Goal: Use online tool/utility: Utilize a website feature to perform a specific function

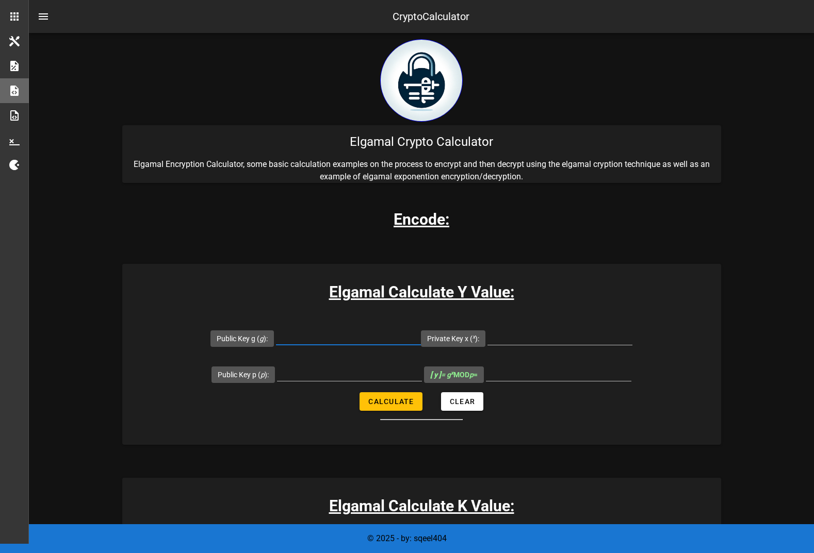
click at [303, 340] on input "Public Key g ( g ):" at bounding box center [348, 337] width 145 height 17
type input "2"
click at [507, 349] on div at bounding box center [559, 343] width 145 height 28
click at [517, 341] on input "Private Key x ( x ):" at bounding box center [559, 337] width 145 height 17
paste input "8010957078086554284020959664124784479610913596560035011951143269559761229114027…"
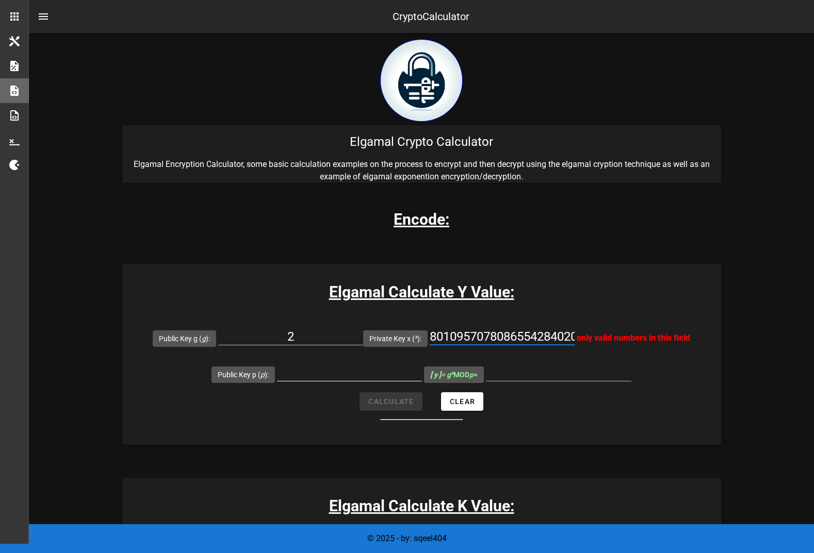
type input "8010957078086554284020959664124784479610913596560035011951143269559761229114027…"
click at [309, 373] on input "Public Key p ( p ):" at bounding box center [349, 373] width 145 height 17
paste input "1154096371596214495176357825535741752896671590484901498554759765769830489104484…"
type input "1154096371596214495176357825535741752896671590484901498554759765769830489104484…"
click at [579, 322] on div "Private Key x ( x ): 8010957078086554284020959664124784479610913596560035011951…" at bounding box center [526, 338] width 327 height 36
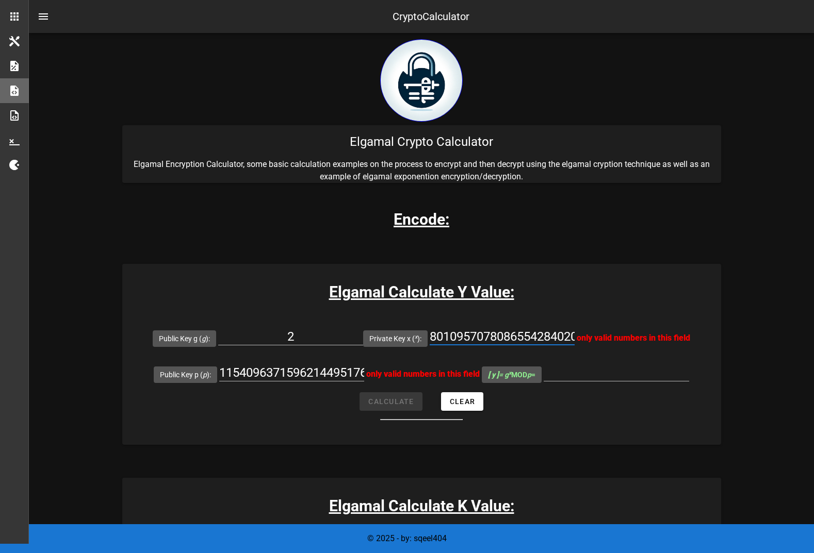
click at [506, 332] on input "8010957078086554284020959664124784479610913596560035011951143269559761229114027…" at bounding box center [502, 337] width 145 height 17
drag, startPoint x: 471, startPoint y: 334, endPoint x: 708, endPoint y: 337, distance: 237.3
click at [708, 337] on form "Public Key g ( g ): 2 Private Key x ( x ): 801095707808655428402095966412478447…" at bounding box center [421, 370] width 599 height 100
click at [651, 314] on div "Elgamal Calculate Y Value: Public Key g ( g ): 2 Private Key x ( x ): 801095707…" at bounding box center [421, 354] width 599 height 181
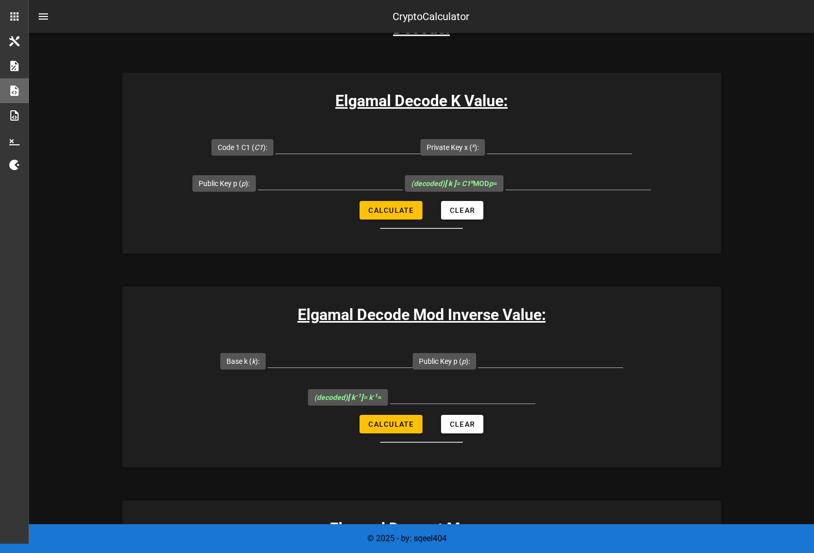
scroll to position [1305, 0]
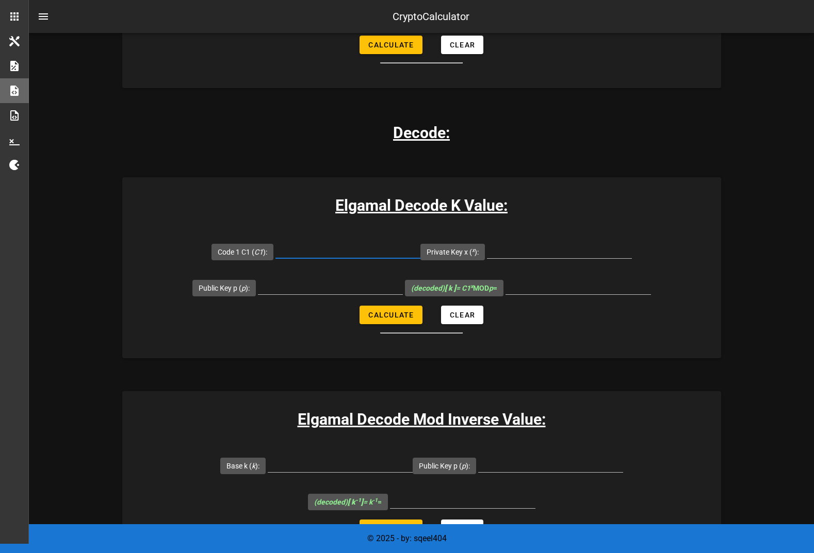
click at [350, 258] on input "Code 1 C1 ( C1 ):" at bounding box center [347, 250] width 145 height 17
paste input "6652053553055645358275362259554856525976931841318251152940464543175108560132949…"
type input "6652053553055645358275362259554856525976931841318251152940464543175108560132949…"
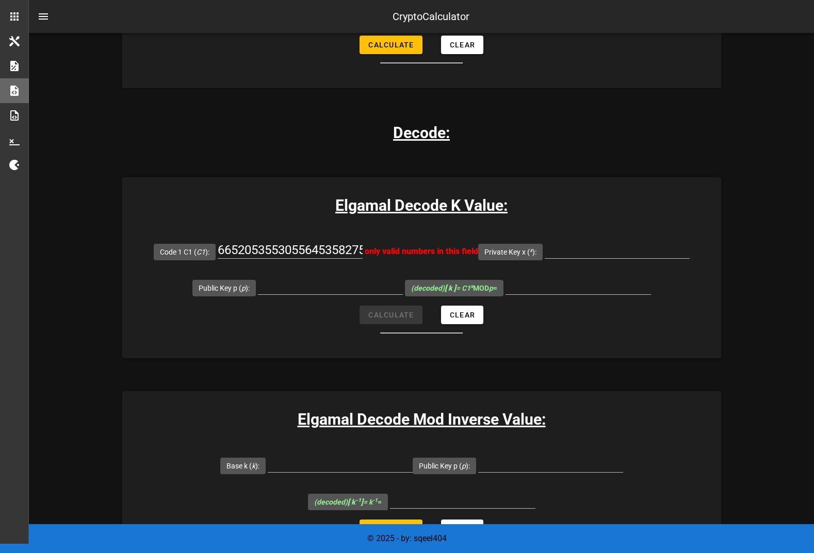
click at [587, 230] on div "Elgamal Decode K Value: Code 1 C1 ( C1 ): 6652053553055645358275362259554856525…" at bounding box center [421, 267] width 599 height 181
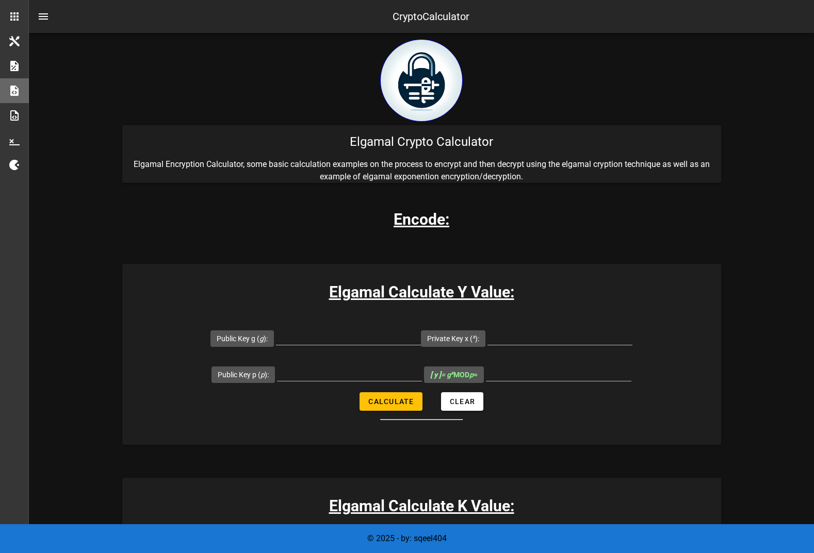
scroll to position [1283, 0]
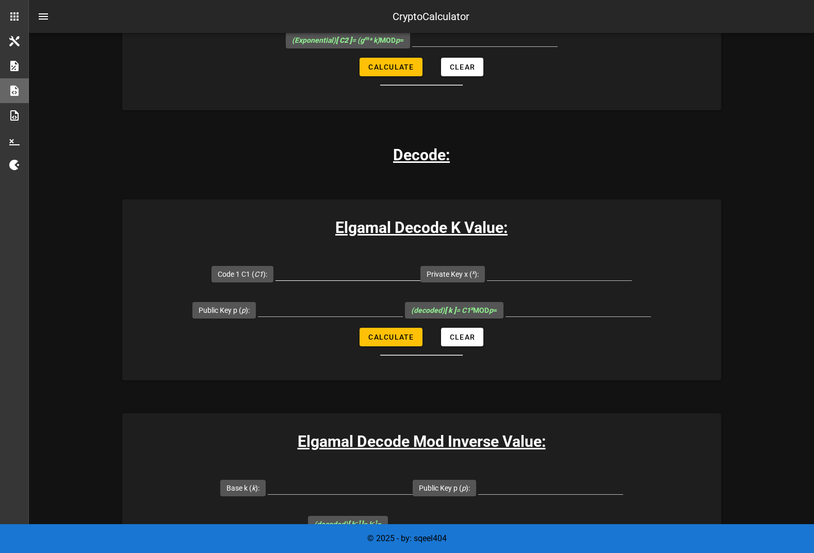
click at [357, 277] on input "Code 1 C1 ( C1 ):" at bounding box center [347, 272] width 145 height 17
paste input "2314913568081526428247981719100952331444938852399031826635475971947484663418362…"
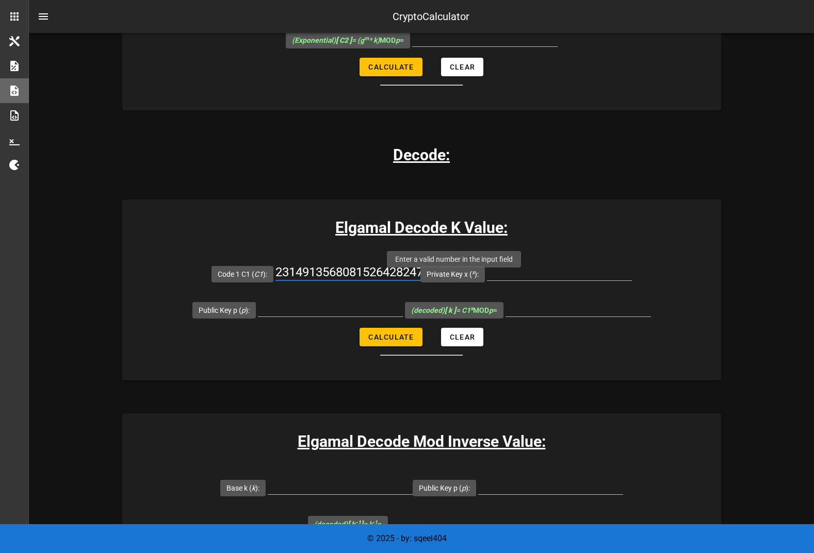
drag, startPoint x: 342, startPoint y: 277, endPoint x: 401, endPoint y: 273, distance: 59.5
click at [401, 273] on input "2314913568081526428247981719100952331444938852399031826635475971947484663418362…" at bounding box center [347, 272] width 145 height 17
click at [399, 273] on input "2314913568081526428247981719100952331444938852399031826635475971947484663418362…" at bounding box center [347, 272] width 145 height 17
click at [399, 257] on form "Code 1 C1 ( C1 ): 2314913568081526428247981719100952331444938852399031826635475…" at bounding box center [421, 306] width 599 height 100
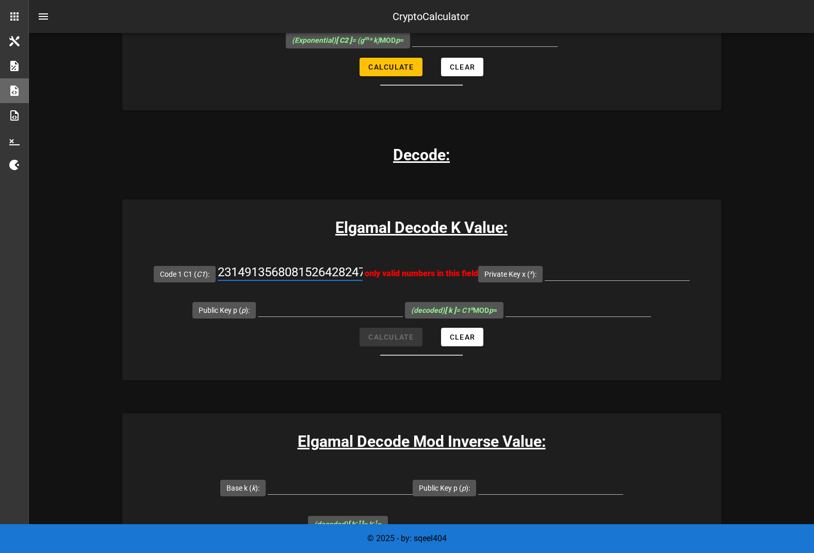
drag, startPoint x: 359, startPoint y: 275, endPoint x: 235, endPoint y: 271, distance: 123.8
click at [235, 271] on input "2314913568081526428247981719100952331444938852399031826635475971947484663418362…" at bounding box center [290, 272] width 145 height 17
drag, startPoint x: 225, startPoint y: 271, endPoint x: 349, endPoint y: 272, distance: 123.8
click at [349, 272] on input "2314913568081526428247981719100952331444938852399031826635475971947484663418362…" at bounding box center [290, 272] width 145 height 17
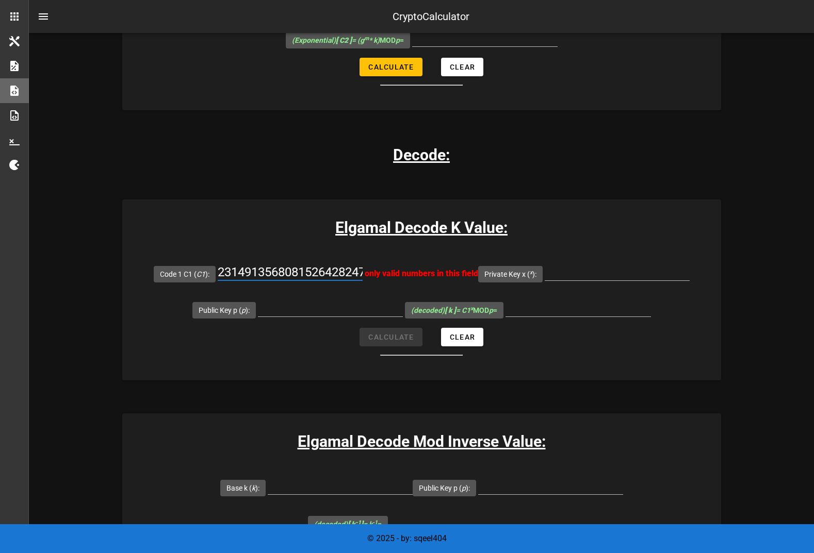
click at [273, 277] on input "2314913568081526428247981719100952331444938852399031826635475971947484663418362…" at bounding box center [290, 272] width 145 height 17
click at [268, 277] on input "2314913568081526428247981719100952331444938852399031826635475971947484663418362…" at bounding box center [290, 272] width 145 height 17
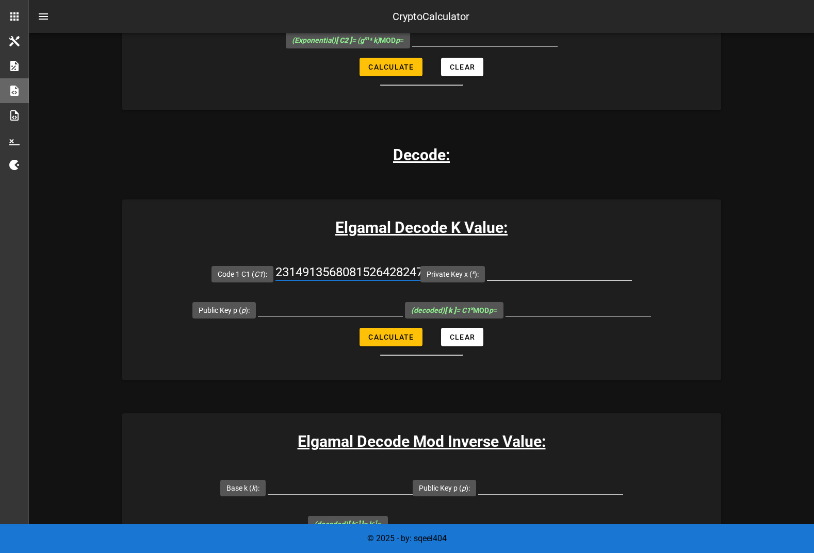
type input "2314913568081526428247981719100952331444938852399031826635475971947484663418362…"
click at [542, 275] on input "Private Key x ( x ):" at bounding box center [559, 272] width 145 height 17
click at [544, 275] on input "Private Key x ( x ):" at bounding box center [559, 272] width 145 height 17
paste input "8010957078086554284020959664124784479610913596560035011951143269559761229114027…"
drag, startPoint x: 535, startPoint y: 270, endPoint x: 593, endPoint y: 268, distance: 57.8
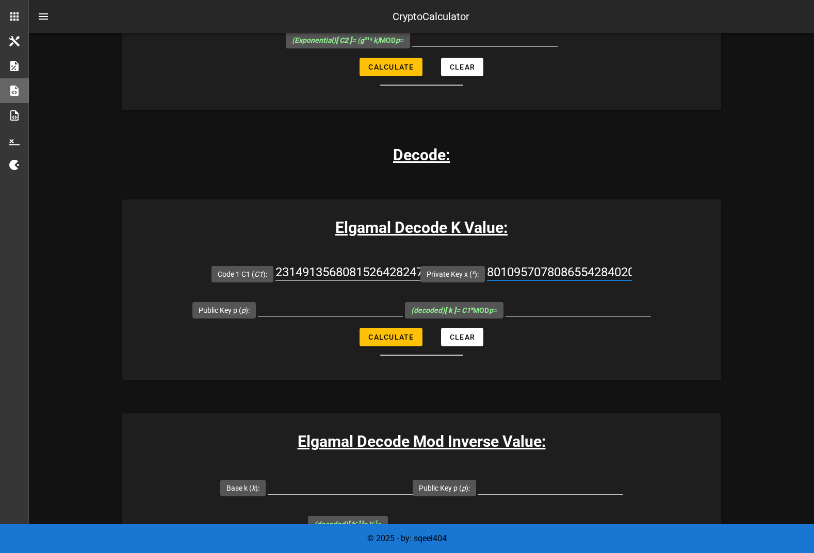
click at [593, 268] on input "8010957078086554284020959664124784479610913596560035011951143269559761229114027…" at bounding box center [559, 272] width 145 height 17
click at [587, 272] on input "8010957078086554284020959664124784479610913596560035011951143269559761229114027…" at bounding box center [559, 272] width 145 height 17
type input "8010957078086554284020959664124784479610913596560035011951143269559761229114027…"
click at [531, 231] on h3 "Elgamal Decode K Value:" at bounding box center [421, 227] width 599 height 23
click at [308, 310] on input "Public Key p ( p ):" at bounding box center [330, 308] width 145 height 17
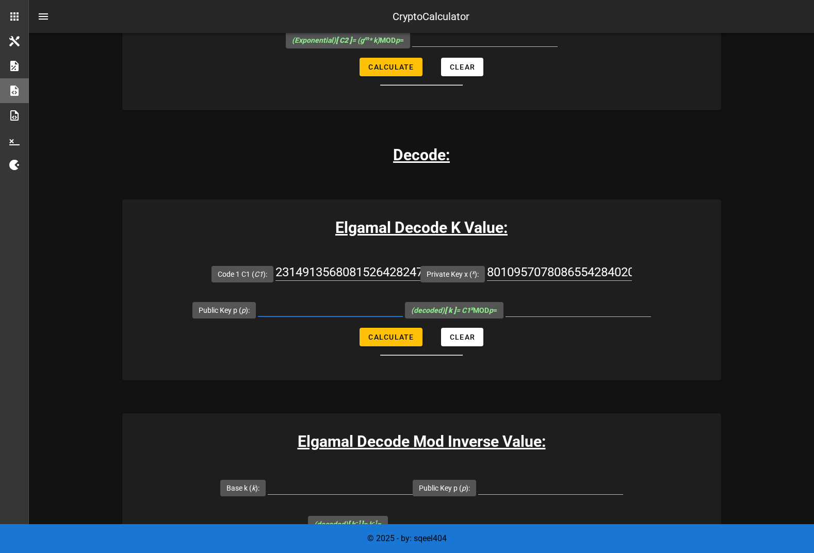
paste input "1154096371596214495176357825535741752896671590484901498554759765769830489104484…"
click at [320, 311] on input "1154096371596214495176357825535741752896671590484901498554759765769830489104484…" at bounding box center [330, 308] width 145 height 17
drag, startPoint x: 320, startPoint y: 311, endPoint x: 237, endPoint y: 306, distance: 83.7
click at [237, 306] on div "Public Key p ( p ): 11540963715962144951763578255357417528966715904849014985547…" at bounding box center [297, 310] width 210 height 36
click at [277, 306] on input "1154096371596214495176357825535741752896671590484901498554759765769830489104484…" at bounding box center [330, 308] width 145 height 17
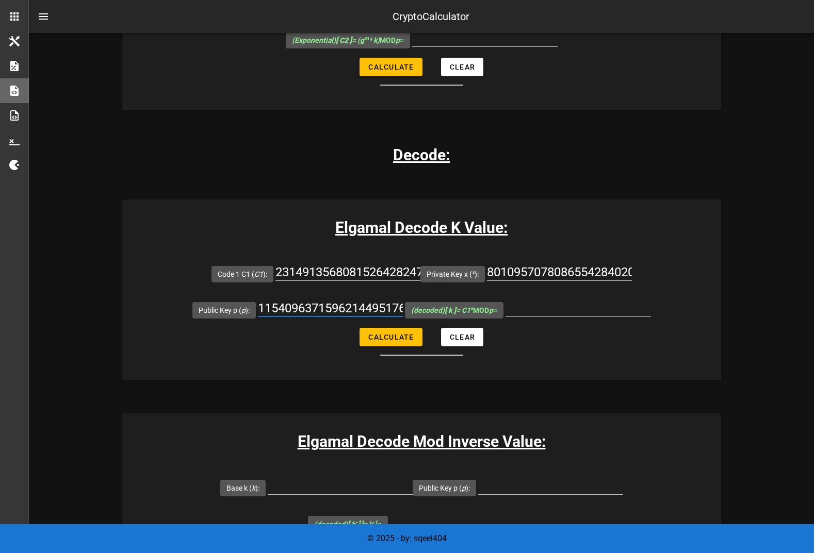
drag, startPoint x: 301, startPoint y: 312, endPoint x: 370, endPoint y: 311, distance: 68.6
click at [370, 311] on input "1154096371596214495176357825535741752896671590484901498554759765769830489104484…" at bounding box center [330, 308] width 145 height 17
click at [353, 311] on input "1154096371596214495176357825535741752896671590484901498554759765769830489104484…" at bounding box center [330, 308] width 145 height 17
type input "1154096371596214495176357825535741752896671590484901498554759765769830489104484…"
click at [628, 367] on div "Elgamal Decode K Value: Code 1 C1 ( C1 ): 2314913568081526428247981719100952331…" at bounding box center [421, 290] width 599 height 181
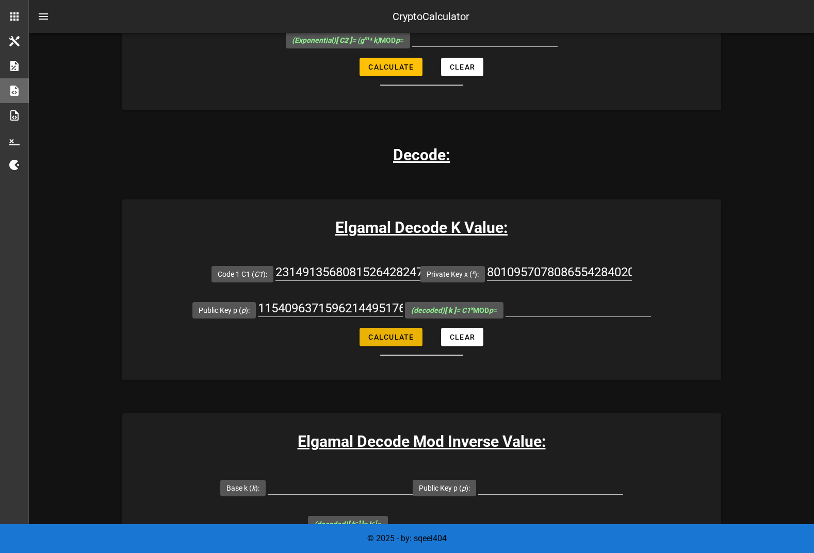
click at [408, 337] on button "Calculate" at bounding box center [390, 337] width 63 height 19
type input "3509477408091661795134887996930971071061957747794554181305612207973033066498386…"
click at [571, 310] on input "3509477408091661795134887996930971071061957747794554181305612207973033066498386…" at bounding box center [577, 308] width 145 height 17
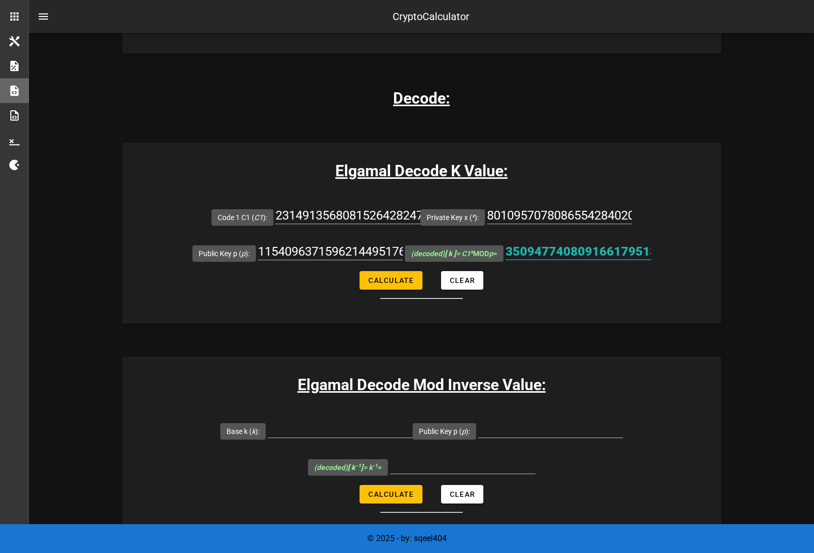
scroll to position [1350, 0]
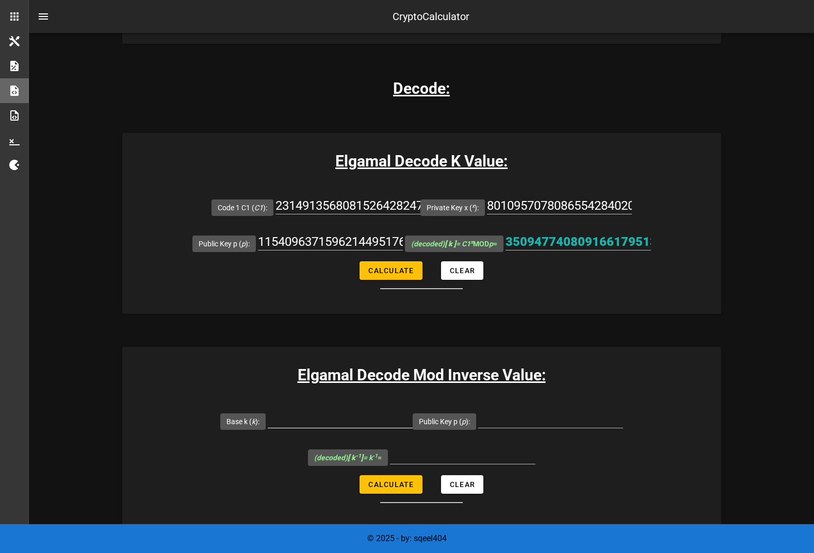
click at [339, 411] on div at bounding box center [340, 422] width 145 height 34
click at [339, 419] on input "Base k ( k ):" at bounding box center [340, 420] width 145 height 17
paste input "3509477408091661795134887996930971071061957747794554181305612207973033066498386…"
type input "3509477408091661795134887996930971071061957747794554181305612207973033066498386…"
click at [341, 243] on input "1154096371596214495176357825535741752896671590484901498554759765769830489104484…" at bounding box center [330, 242] width 145 height 17
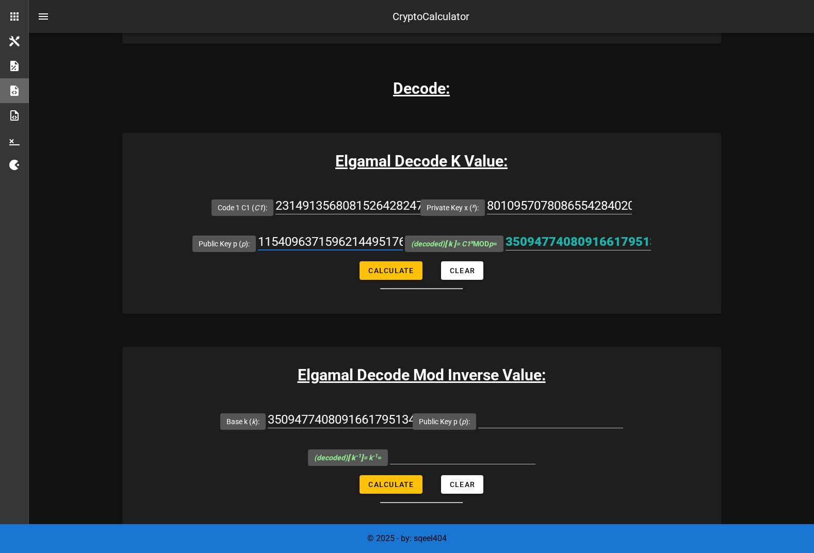
click at [341, 243] on input "1154096371596214495176357825535741752896671590484901498554759765769830489104484…" at bounding box center [330, 242] width 145 height 17
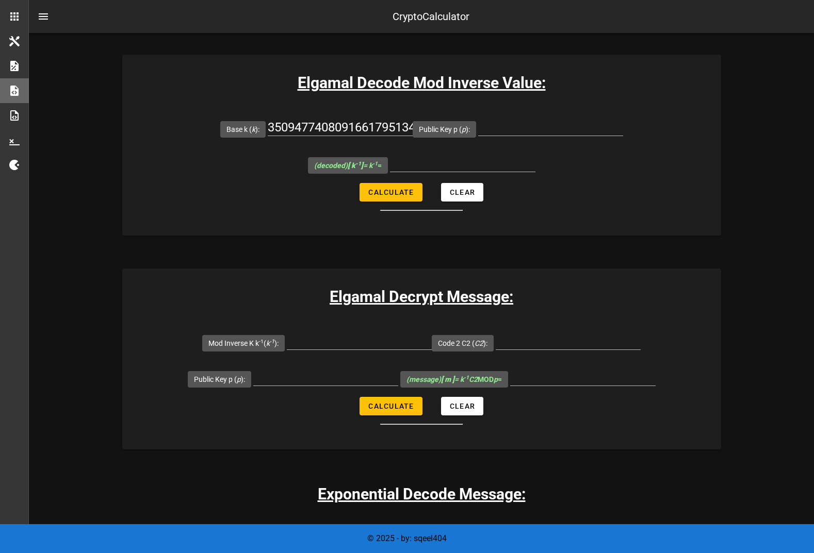
scroll to position [1644, 0]
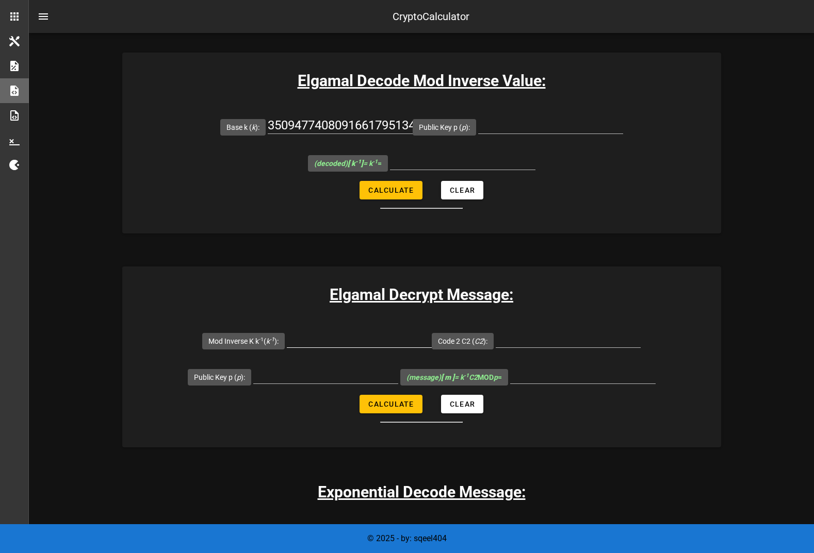
click at [367, 348] on div at bounding box center [359, 339] width 145 height 17
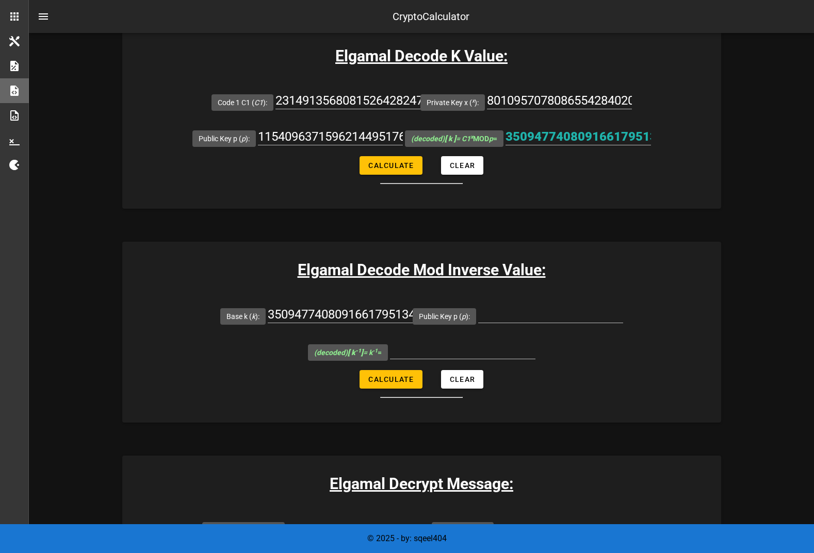
scroll to position [1454, 0]
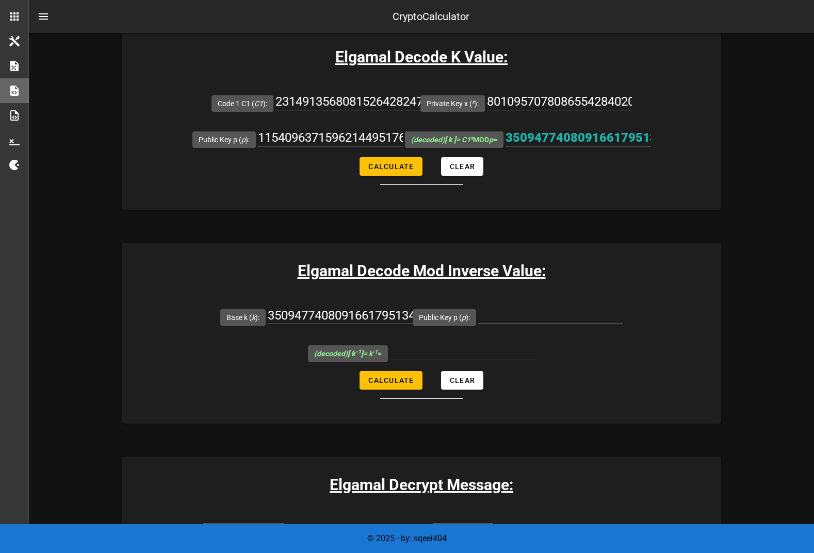
click at [525, 318] on input "Public Key p ( p ):" at bounding box center [550, 315] width 145 height 17
click at [334, 136] on input "1154096371596214495176357825535741752896671590484901498554759765769830489104484…" at bounding box center [330, 137] width 145 height 17
click at [544, 317] on input "Public Key p ( p ):" at bounding box center [550, 315] width 145 height 17
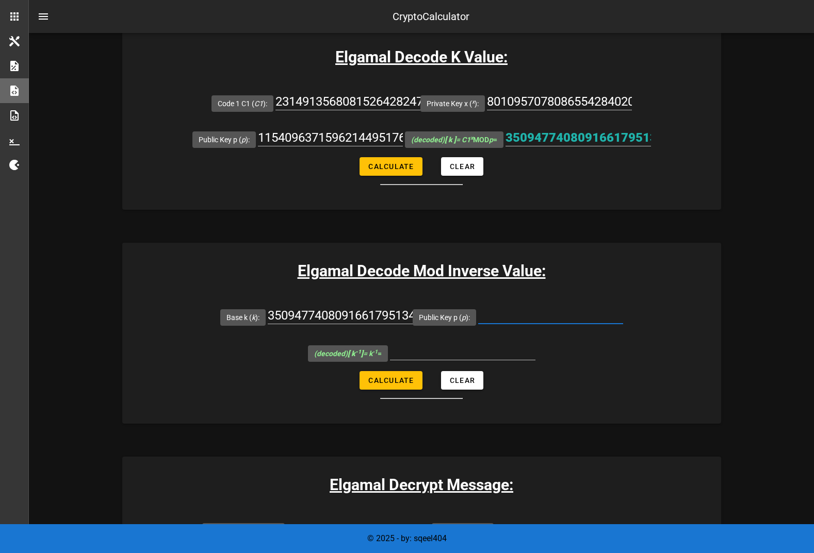
paste input "1154096371596214495176357825535741752896671590484901498554759765769830489104484…"
type input "1154096371596214495176357825535741752896671590484901498554759765769830489104484…"
click at [411, 375] on button "Calculate" at bounding box center [390, 380] width 63 height 19
type input "1056197350222770158156245544876822182891811996227882613586056373808636227381525…"
click at [462, 345] on input "1056197350222770158156245544876822182891811996227882613586056373808636227381525…" at bounding box center [462, 351] width 145 height 17
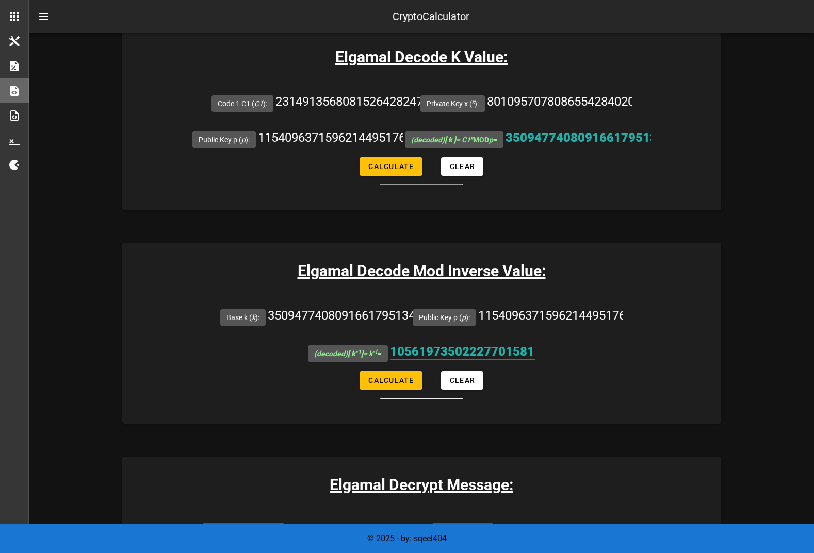
click at [462, 345] on input "1056197350222770158156245544876822182891811996227882613586056373808636227381525…" at bounding box center [462, 351] width 145 height 17
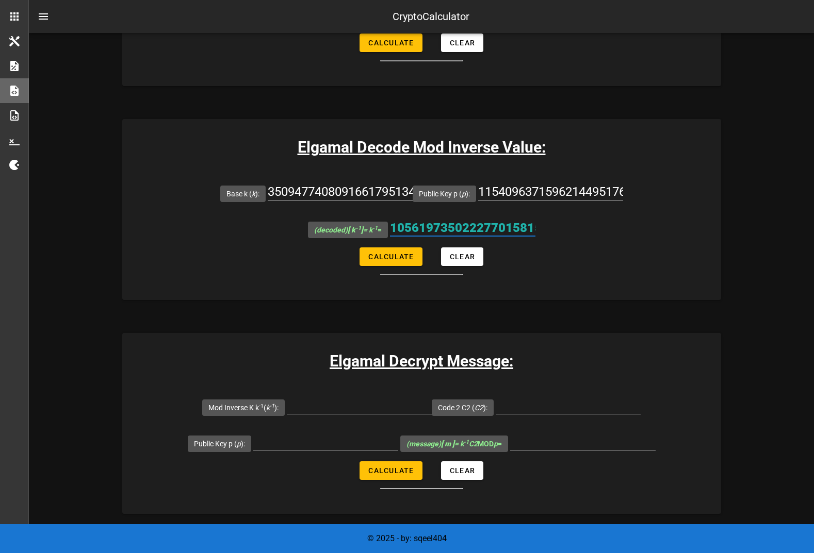
scroll to position [1582, 0]
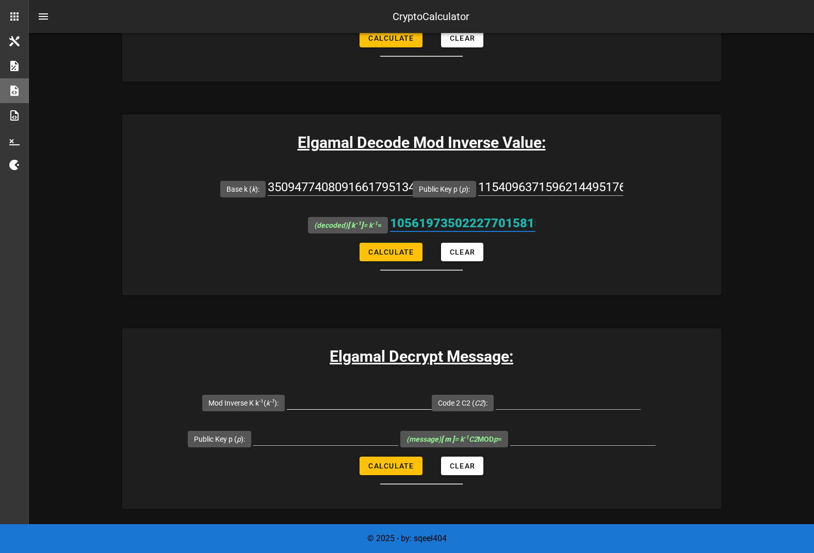
click at [334, 406] on input "Mod Inverse [PERSON_NAME] -1 ( k -1 ):" at bounding box center [359, 401] width 145 height 17
paste input "1056197350222770158156245544876822182891811996227882613586056373808636227381525…"
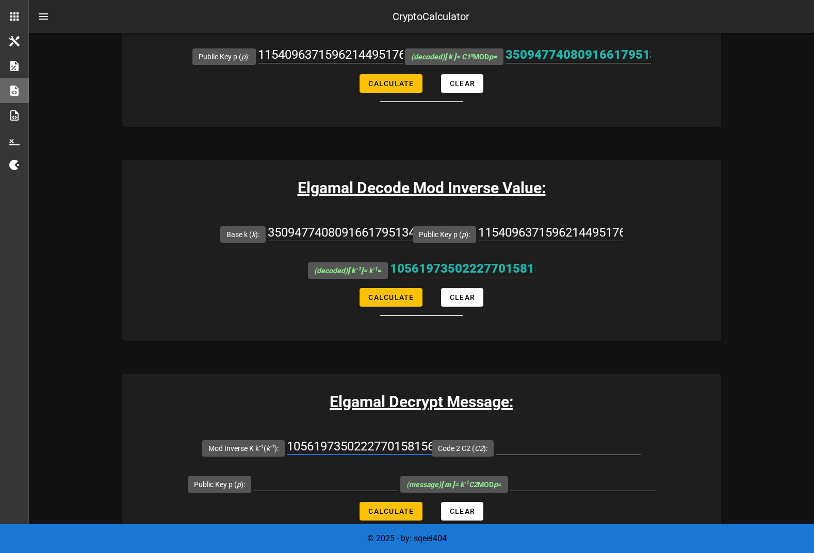
scroll to position [1546, 0]
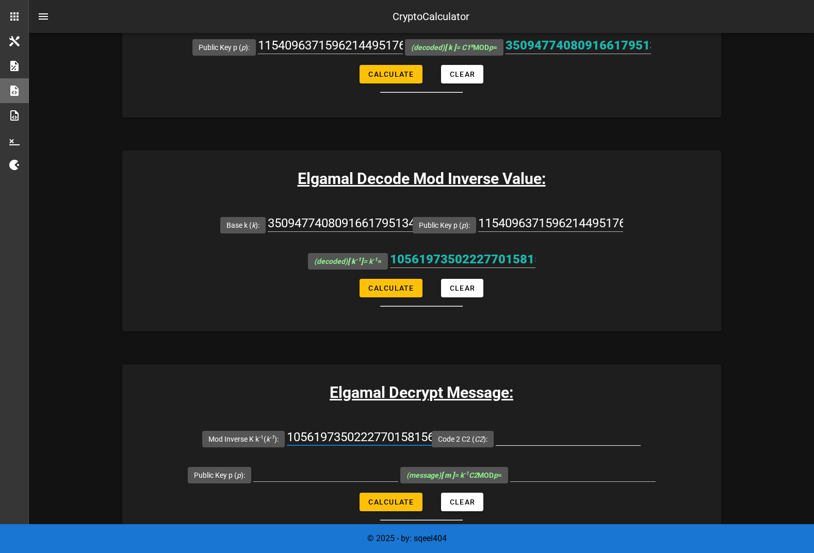
type input "1056197350222770158156245544876822182891811996227882613586056373808636227381525…"
click at [527, 441] on input "Code 2 C2 ( C2 ):" at bounding box center [568, 437] width 145 height 17
paste input "2314913568081526428247981719100952331444938852399031826635475971947484663418362…"
drag, startPoint x: 550, startPoint y: 436, endPoint x: 510, endPoint y: 429, distance: 40.8
click at [510, 429] on input "2314913568081526428247981719100952331444938852399031826635475971947484663418362…" at bounding box center [568, 437] width 145 height 17
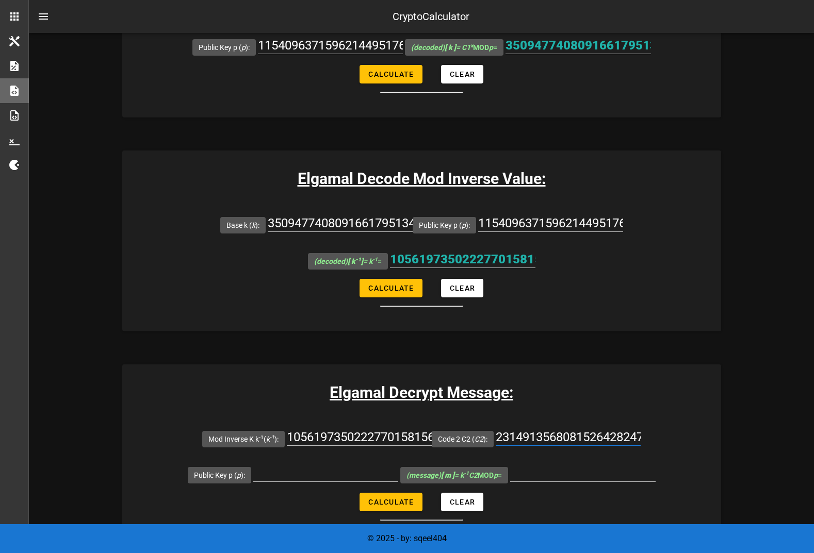
click at [542, 438] on input "2314913568081526428247981719100952331444938852399031826635475971947484663418362…" at bounding box center [568, 437] width 145 height 17
type input "2314913568081526428247981719100952331444938852399031826635475971947484663418362…"
click at [571, 388] on h3 "Elgamal Decrypt Message:" at bounding box center [421, 392] width 599 height 23
click at [504, 218] on input "1154096371596214495176357825535741752896671590484901498554759765769830489104484…" at bounding box center [550, 223] width 145 height 17
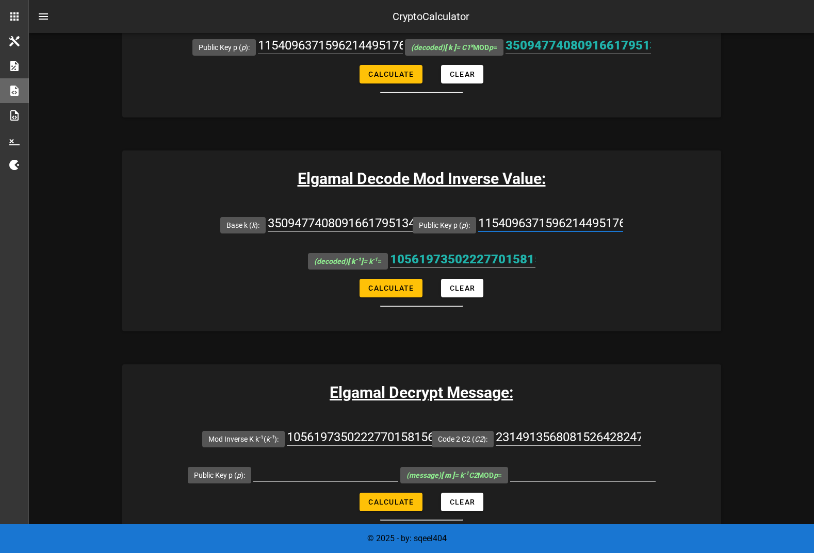
click at [504, 218] on input "1154096371596214495176357825535741752896671590484901498554759765769830489104484…" at bounding box center [550, 223] width 145 height 17
click at [304, 473] on input "Public Key p ( p ):" at bounding box center [325, 473] width 145 height 17
paste input "1154096371596214495176357825535741752896671590484901498554759765769830489104484…"
type input "1154096371596214495176357825535741752896671590484901498554759765769830489104484…"
click at [549, 472] on input "(message) [ m ] = k -1 C2 MOD p =" at bounding box center [582, 473] width 145 height 17
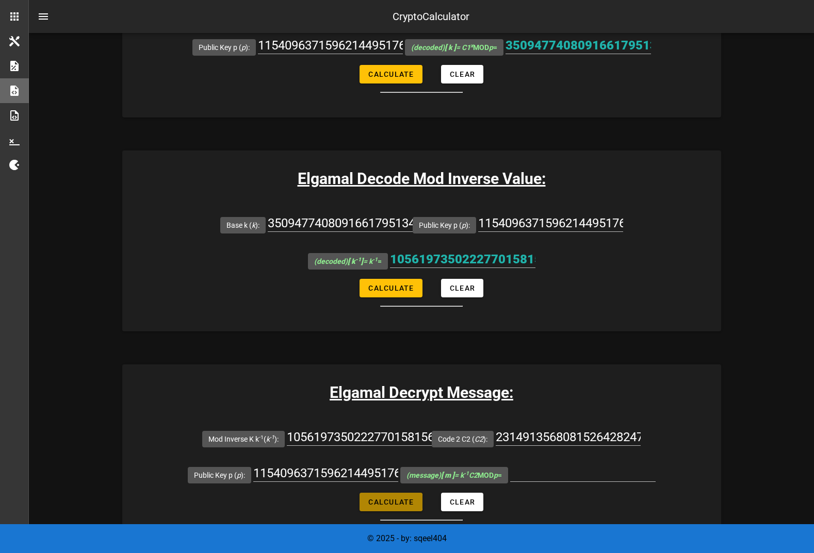
click at [394, 503] on span "Calculate" at bounding box center [391, 502] width 46 height 8
type input "3572035306666118800440513737837387381816406312147006350622915166918612679868267…"
click at [561, 471] on input "3572035306666118800440513737837387381816406312147006350622915166918612679868267…" at bounding box center [582, 473] width 145 height 17
click at [523, 474] on input "3572035306666118800440513737837387381816406312147006350622915166918612679868267…" at bounding box center [582, 473] width 145 height 17
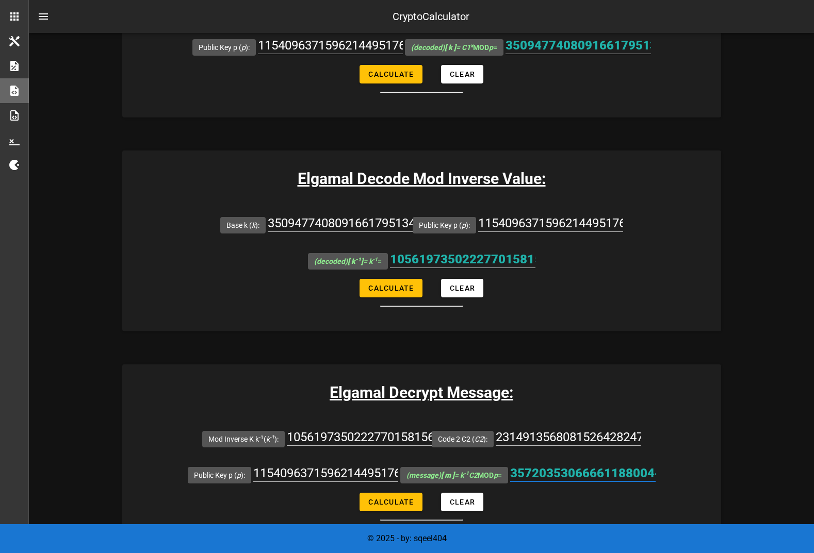
click at [523, 474] on input "3572035306666118800440513737837387381816406312147006350622915166918612679868267…" at bounding box center [582, 473] width 145 height 17
